Goal: Task Accomplishment & Management: Use online tool/utility

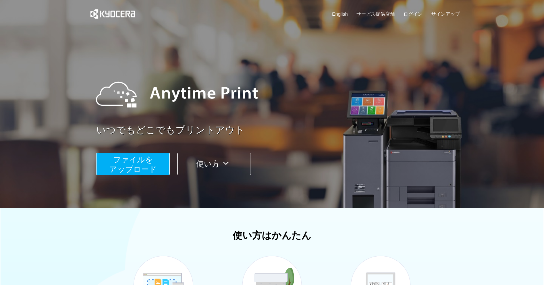
click at [221, 163] on button "使い方" at bounding box center [214, 164] width 74 height 22
click at [125, 162] on span "ファイルを ​​アップロード" at bounding box center [133, 164] width 48 height 18
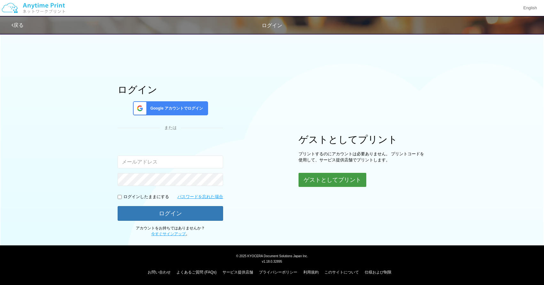
click at [331, 180] on button "ゲストとしてプリント" at bounding box center [333, 180] width 68 height 14
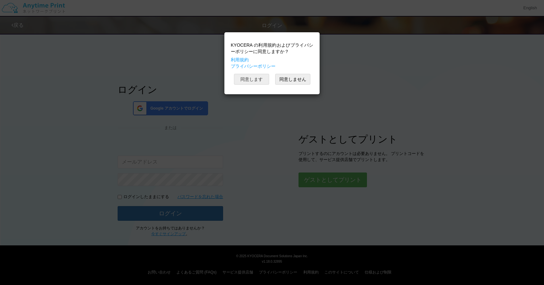
click at [267, 82] on button "同意します" at bounding box center [251, 79] width 35 height 11
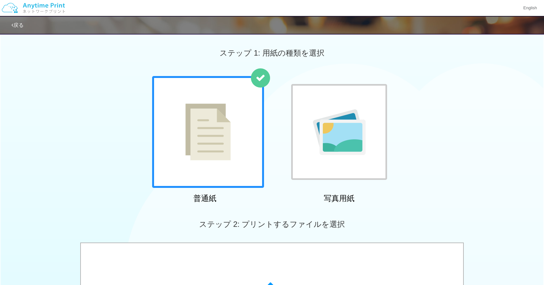
click at [229, 140] on img at bounding box center [207, 132] width 45 height 57
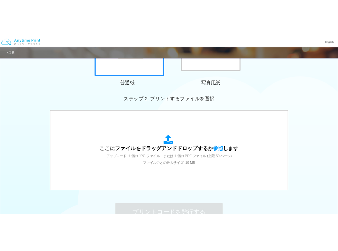
scroll to position [109, 0]
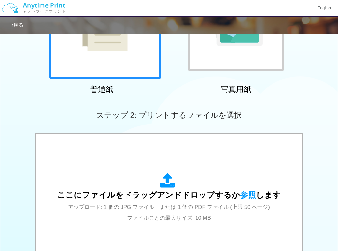
drag, startPoint x: 185, startPoint y: 11, endPoint x: 238, endPoint y: 19, distance: 52.8
click at [238, 19] on div "English 戻る ステップ 1: 用紙の種類を選択 普通紙 写真用紙" at bounding box center [169, 114] width 338 height 447
click at [327, 68] on div "普通紙 写真用紙" at bounding box center [169, 32] width 338 height 130
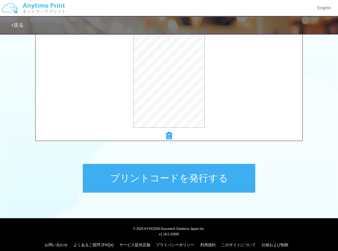
scroll to position [235, 0]
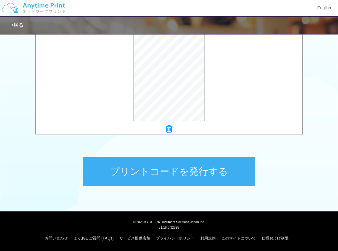
click at [165, 171] on button "プリントコードを発行する" at bounding box center [169, 171] width 173 height 29
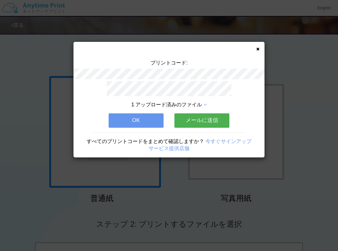
click at [159, 120] on button "OK" at bounding box center [136, 120] width 55 height 14
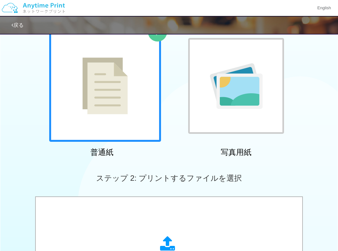
scroll to position [92, 0]
